Goal: Transaction & Acquisition: Download file/media

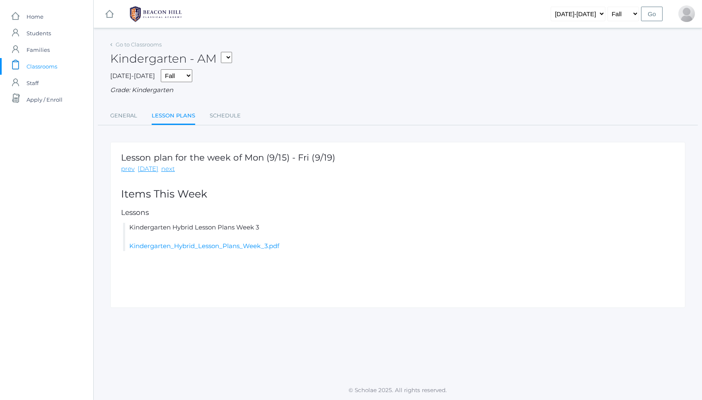
click at [49, 67] on span "Classrooms" at bounding box center [42, 66] width 31 height 17
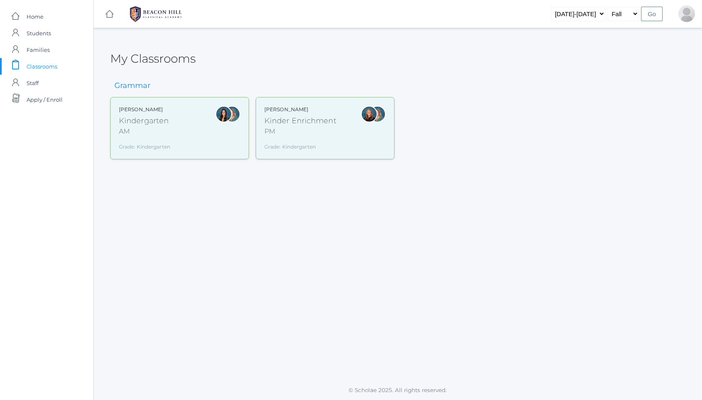
click at [173, 121] on div "[PERSON_NAME] Kindergarten AM Grade: Kindergarten *KIND" at bounding box center [180, 128] width 122 height 45
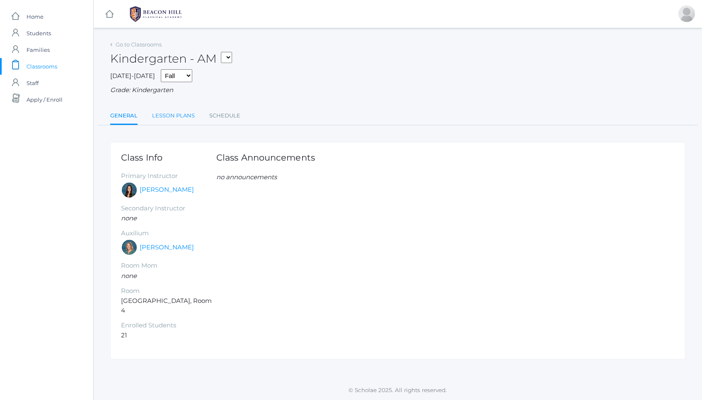
click at [188, 111] on link "Lesson Plans" at bounding box center [173, 115] width 43 height 17
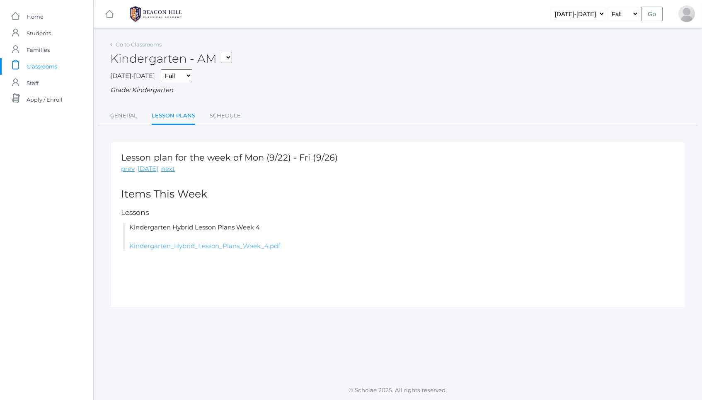
click at [151, 242] on link "Kindergarten_Hybrid_Lesson_Plans_Week_4.pdf" at bounding box center [204, 246] width 151 height 8
click at [184, 245] on link "Kindergarten_Hybrid_Lesson_Plans_Week_4.pdf" at bounding box center [204, 246] width 151 height 8
